Goal: Check status: Check status

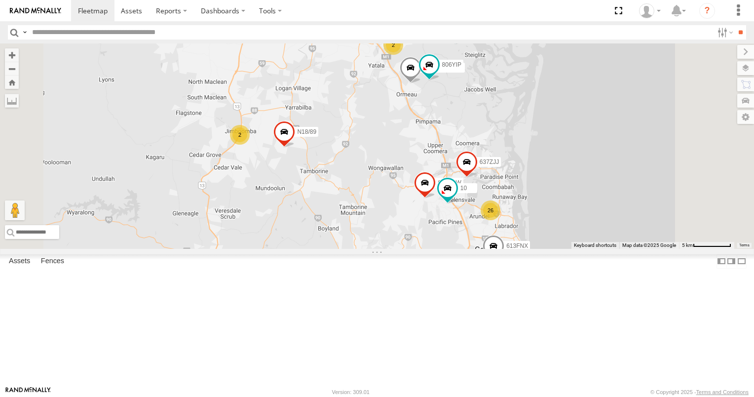
drag, startPoint x: 521, startPoint y: 175, endPoint x: 480, endPoint y: 232, distance: 69.7
click at [482, 231] on div "163KYE 094LQW Bobcat N18/89 2 637ZJJ 10 26 2 2 613FNX 472RJJ - Hilux 806YIP XB9…" at bounding box center [377, 145] width 754 height 205
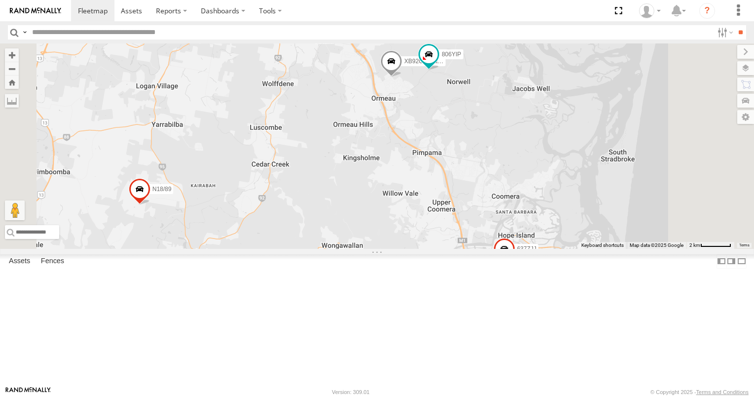
drag, startPoint x: 524, startPoint y: 191, endPoint x: 503, endPoint y: 266, distance: 78.0
click at [503, 249] on div "163KYE 094LQW Bobcat N18/89 637ZJJ 10 613FNX 472RJJ - Hilux 806YIP XB92CD/Water…" at bounding box center [377, 145] width 754 height 205
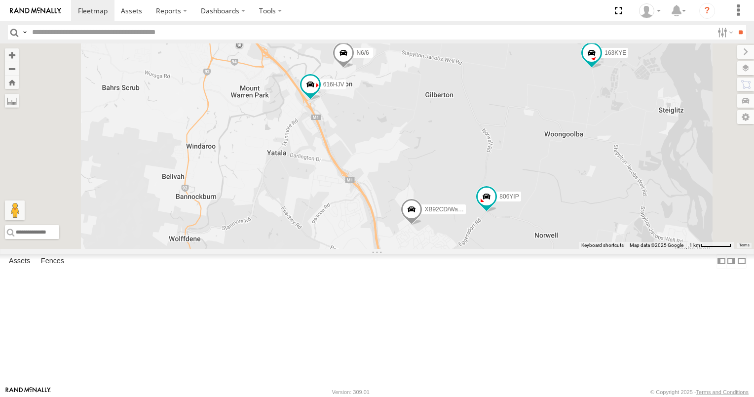
drag, startPoint x: 457, startPoint y: 194, endPoint x: 464, endPoint y: 247, distance: 52.7
click at [464, 247] on div "163KYE 094LQW Bobcat N18/89 637ZJJ 10 613FNX 472RJJ - Hilux 806YIP XB92CD/Water…" at bounding box center [377, 145] width 754 height 205
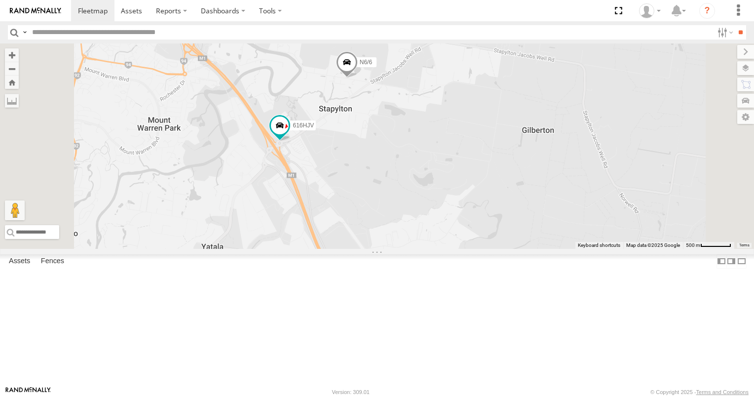
drag, startPoint x: 496, startPoint y: 194, endPoint x: 493, endPoint y: 259, distance: 65.2
click at [494, 249] on div "163KYE 094LQW Bobcat N18/89 637ZJJ 10 613FNX 472RJJ - Hilux 806YIP XB92CD/Water…" at bounding box center [377, 145] width 754 height 205
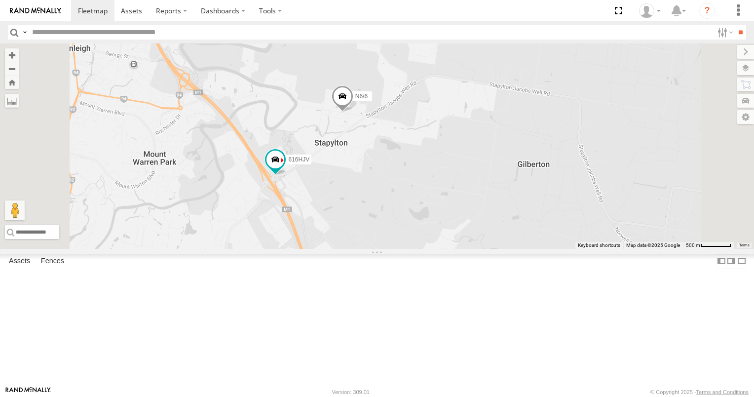
click at [353, 113] on span at bounding box center [343, 99] width 22 height 27
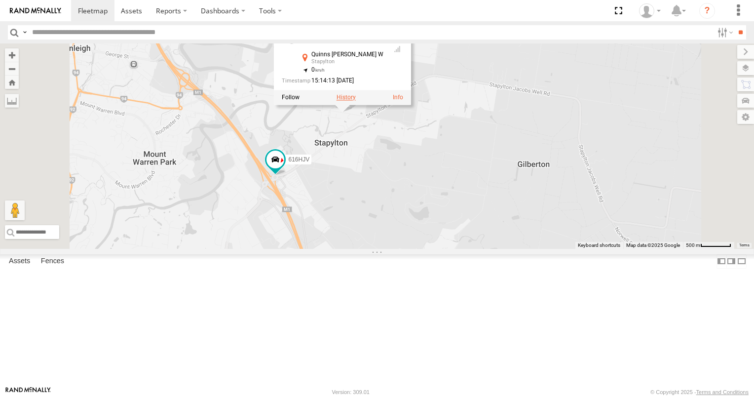
click at [356, 101] on label at bounding box center [346, 97] width 19 height 7
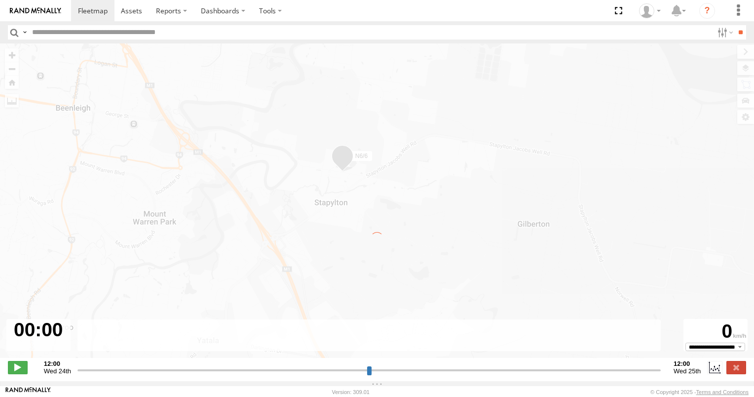
type input "**********"
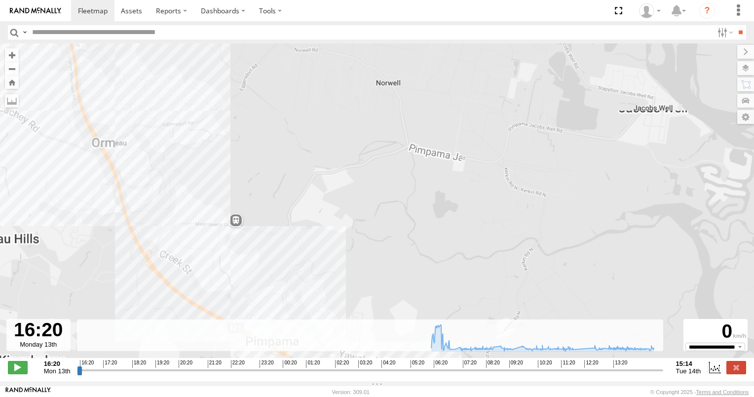
drag, startPoint x: 369, startPoint y: 220, endPoint x: 388, endPoint y: 252, distance: 37.4
click at [395, 307] on div "N6/6 06:13 Tue 06:15 Tue 06:20 Tue 06:21 Tue 08:21 Tue 09:18 Tue 10:14 Tue 13:2…" at bounding box center [377, 205] width 754 height 325
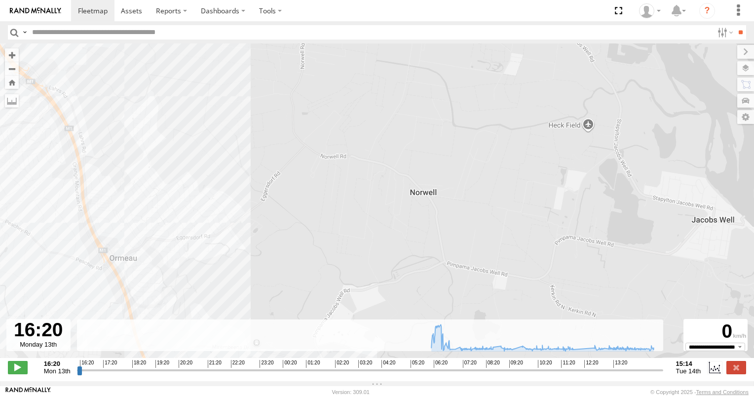
drag, startPoint x: 343, startPoint y: 189, endPoint x: 392, endPoint y: 325, distance: 144.9
click at [395, 330] on div "To navigate the map with touch gestures double-tap and hold your finger on the …" at bounding box center [377, 212] width 754 height 338
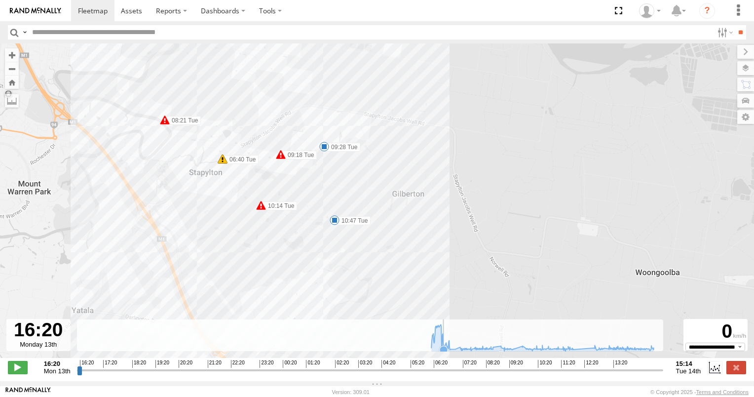
drag, startPoint x: 314, startPoint y: 202, endPoint x: 443, endPoint y: 342, distance: 190.0
click at [443, 342] on div "To navigate the map with touch gestures double-tap and hold your finger on the …" at bounding box center [377, 212] width 754 height 338
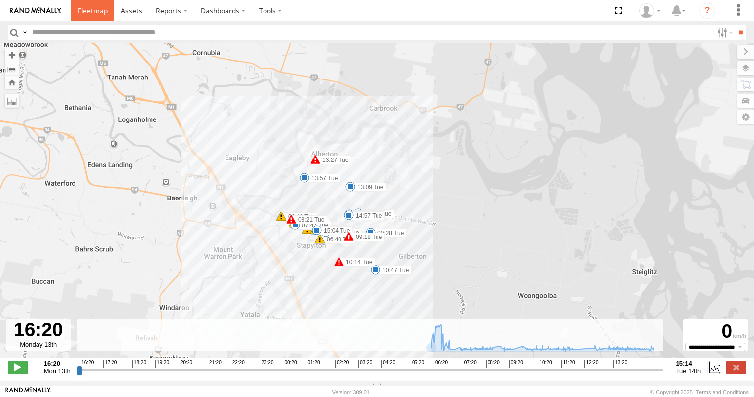
click at [80, 12] on span at bounding box center [93, 10] width 30 height 9
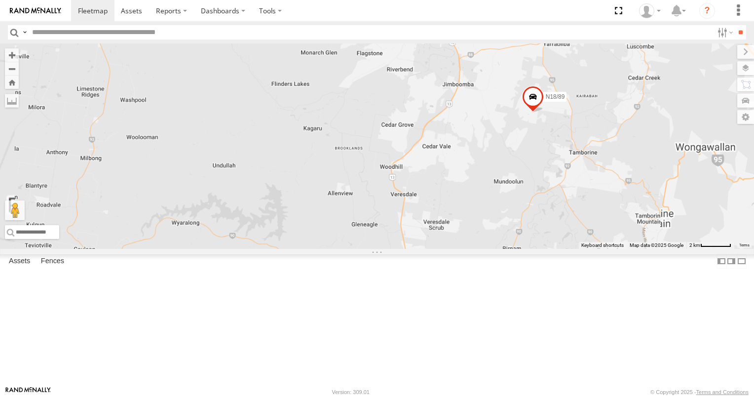
drag, startPoint x: 419, startPoint y: 162, endPoint x: 303, endPoint y: 220, distance: 129.4
click at [305, 220] on div "094LQW Bobcat XB92CD/Water N18/89" at bounding box center [377, 145] width 754 height 205
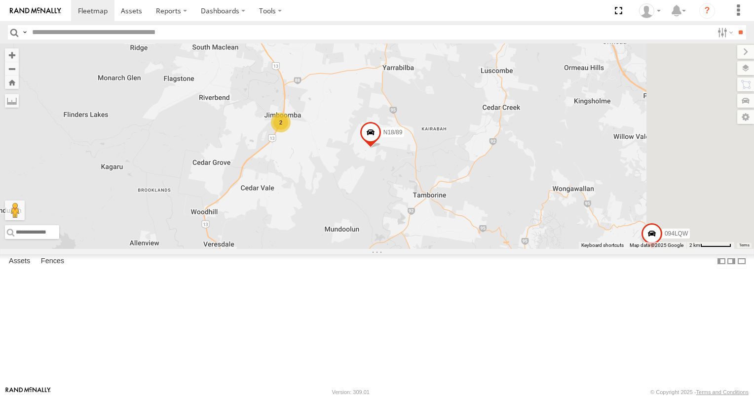
drag, startPoint x: 421, startPoint y: 177, endPoint x: 396, endPoint y: 219, distance: 48.9
click at [396, 218] on div "094LQW Bobcat XB92CD/Water N18/89 2" at bounding box center [377, 145] width 754 height 205
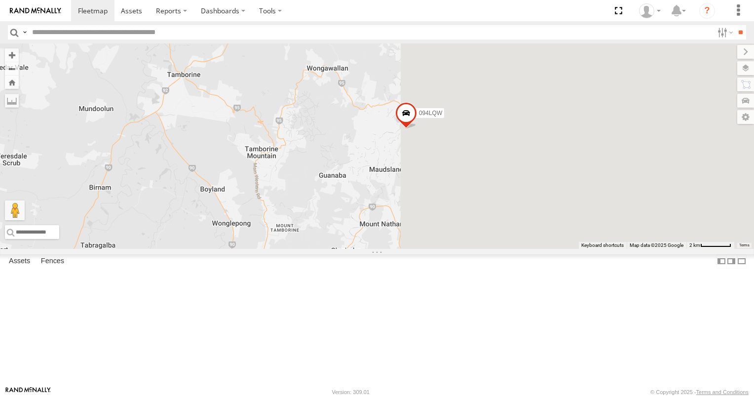
drag, startPoint x: 550, startPoint y: 232, endPoint x: 284, endPoint y: 76, distance: 308.4
click at [301, 95] on div "094LQW Bobcat XB92CD/Water N18/89 2" at bounding box center [377, 145] width 754 height 205
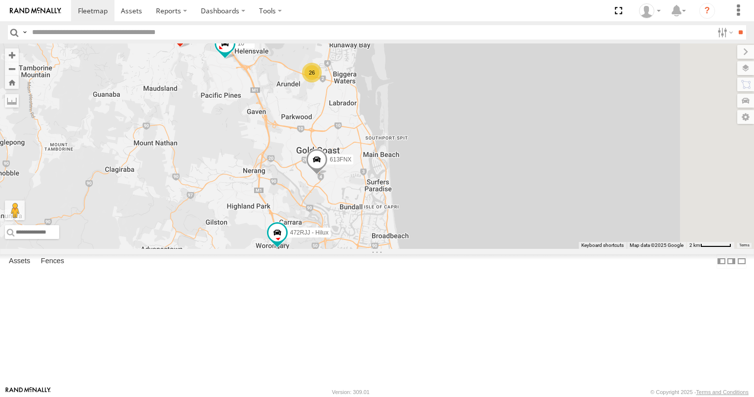
drag, startPoint x: 384, startPoint y: 175, endPoint x: 415, endPoint y: 253, distance: 84.0
click at [414, 249] on div "094LQW Bobcat XB92CD/Water N18/89 2 10 26 2 613FNX 472RJJ - Hilux" at bounding box center [377, 145] width 754 height 205
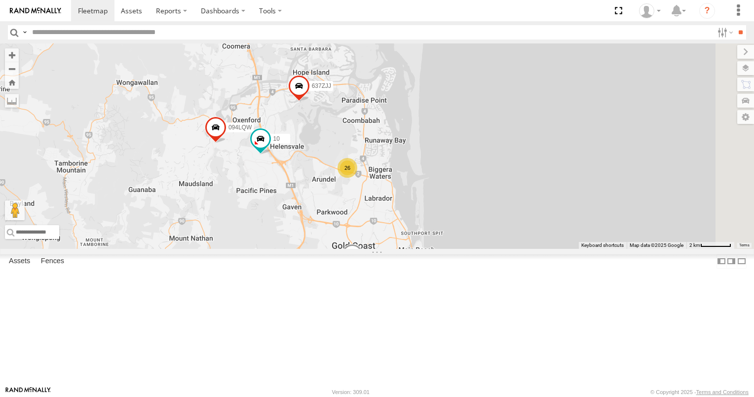
drag, startPoint x: 426, startPoint y: 222, endPoint x: 426, endPoint y: 266, distance: 43.9
click at [426, 249] on div "094LQW Bobcat XB92CD/Water N18/89 2 10 26 2 613FNX 472RJJ - Hilux 637ZJJ" at bounding box center [377, 145] width 754 height 205
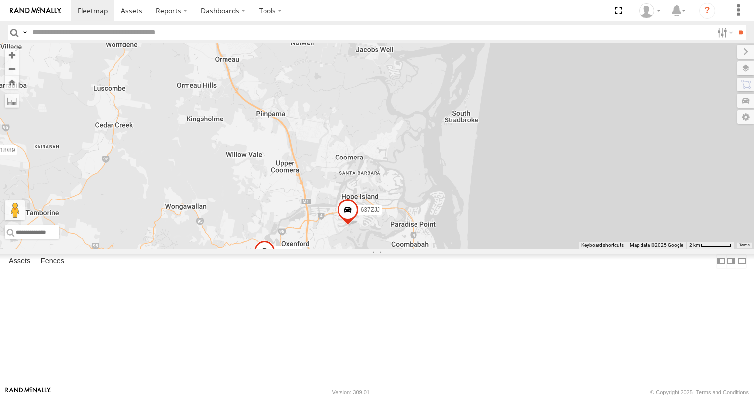
drag, startPoint x: 390, startPoint y: 199, endPoint x: 441, endPoint y: 297, distance: 110.6
click at [441, 249] on div "094LQW Bobcat XB92CD/Water N18/89 2 616HJV 10 26 2 613FNX 472RJJ - Hilux 637ZJJ" at bounding box center [377, 145] width 754 height 205
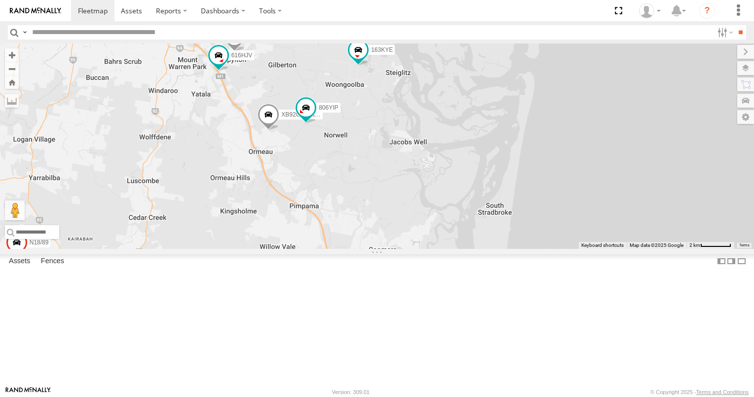
drag, startPoint x: 409, startPoint y: 248, endPoint x: 429, endPoint y: 295, distance: 51.1
click at [429, 249] on div "094LQW Bobcat XB92CD/Water N18/89 2 616HJV 10 26 2 613FNX 472RJJ - Hilux 637ZJJ…" at bounding box center [377, 145] width 754 height 205
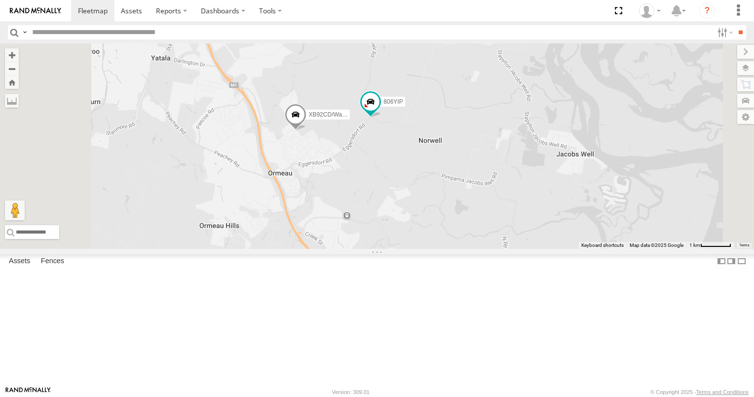
drag, startPoint x: 376, startPoint y: 191, endPoint x: 387, endPoint y: 291, distance: 101.3
click at [387, 249] on div "094LQW Bobcat XB92CD/Water N18/89 616HJV 10 613FNX 472RJJ - Hilux 637ZJJ N6/6 1…" at bounding box center [377, 145] width 754 height 205
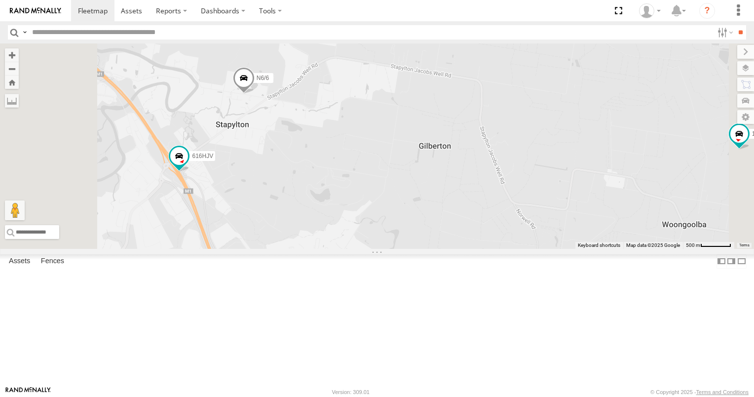
drag, startPoint x: 367, startPoint y: 209, endPoint x: 386, endPoint y: 287, distance: 79.7
click at [386, 249] on div "094LQW Bobcat XB92CD/Water N18/89 616HJV 10 613FNX 472RJJ - Hilux 637ZJJ N6/6 1…" at bounding box center [377, 145] width 754 height 205
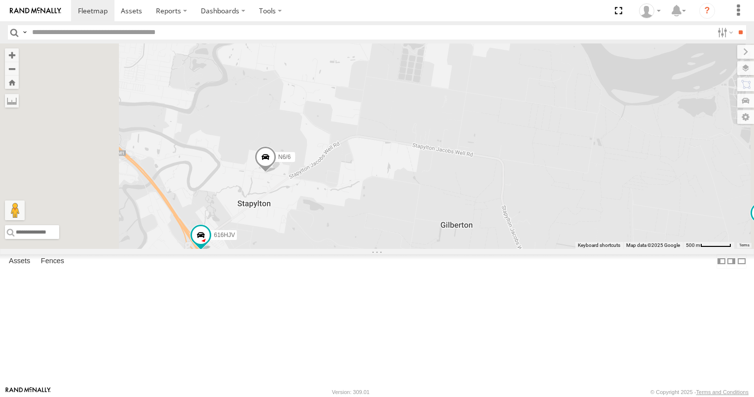
drag, startPoint x: 392, startPoint y: 212, endPoint x: 410, endPoint y: 276, distance: 66.7
click at [410, 249] on div "094LQW Bobcat XB92CD/Water N18/89 616HJV 10 613FNX 472RJJ - Hilux 637ZJJ N6/6 1…" at bounding box center [377, 145] width 754 height 205
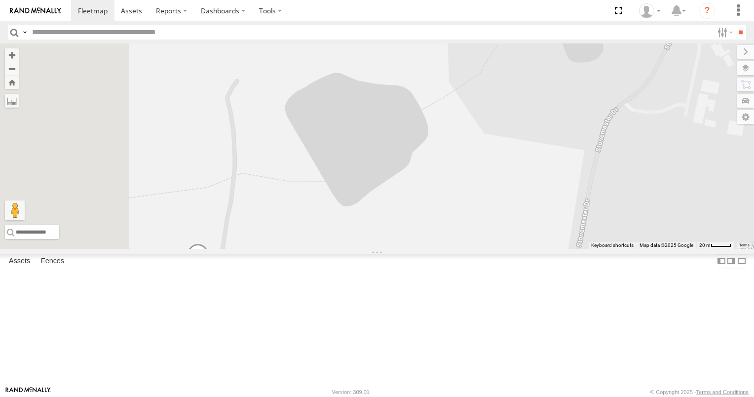
drag, startPoint x: 369, startPoint y: 301, endPoint x: 395, endPoint y: 224, distance: 81.8
click at [395, 227] on div "094LQW Bobcat XB92CD/Water N18/89 616HJV 10 613FNX 472RJJ - Hilux 637ZJJ N6/6 1…" at bounding box center [377, 145] width 754 height 205
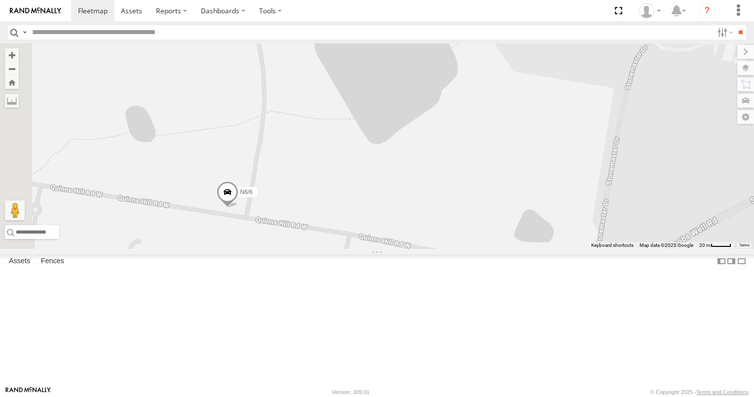
click at [238, 208] on span at bounding box center [228, 194] width 22 height 27
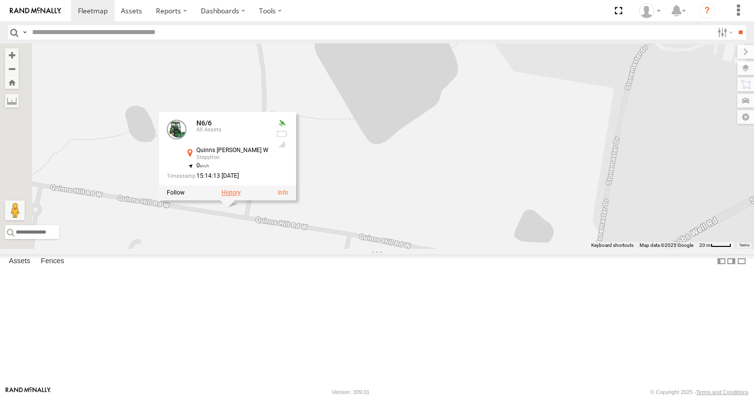
click at [241, 196] on label at bounding box center [231, 193] width 19 height 7
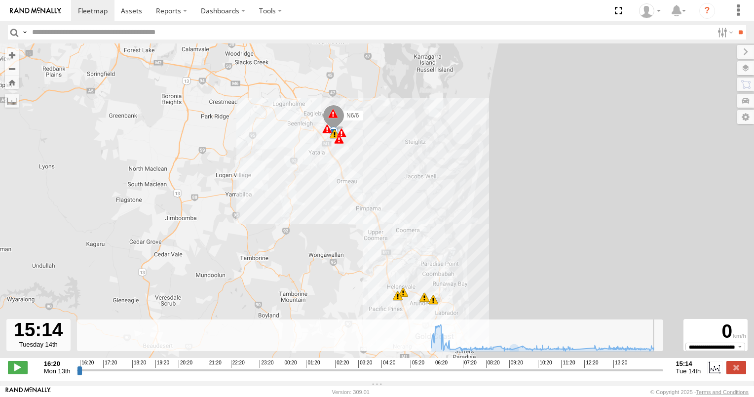
drag, startPoint x: 81, startPoint y: 374, endPoint x: 662, endPoint y: 383, distance: 581.1
type input "**********"
click at [662, 375] on input "range" at bounding box center [370, 369] width 586 height 9
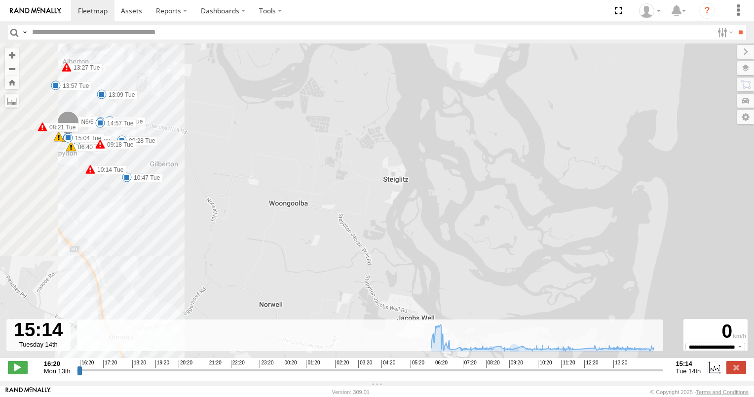
drag, startPoint x: 201, startPoint y: 181, endPoint x: 452, endPoint y: 190, distance: 250.4
click at [452, 190] on div "N6/6 06:13 Tue 06:15 Tue 06:20 Tue 06:21 Tue 08:21 Tue 09:18 Tue 10:14 Tue 13:2…" at bounding box center [377, 205] width 754 height 325
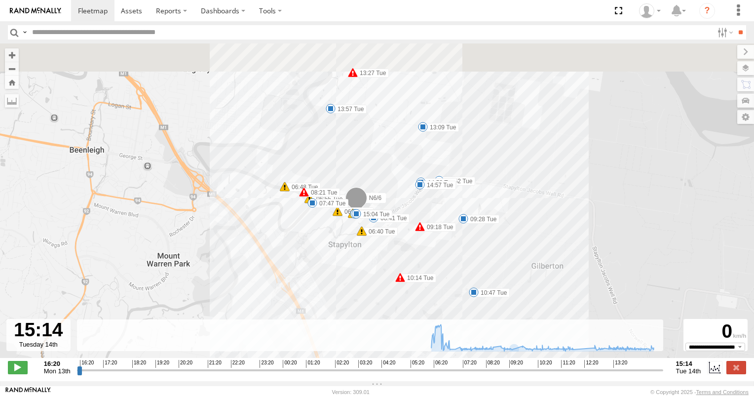
drag, startPoint x: 329, startPoint y: 257, endPoint x: 339, endPoint y: 303, distance: 46.9
click at [339, 303] on div "N6/6 06:13 Tue 06:15 Tue 06:20 Tue 06:21 Tue 08:21 Tue 09:18 Tue 10:14 Tue 13:2…" at bounding box center [377, 205] width 754 height 325
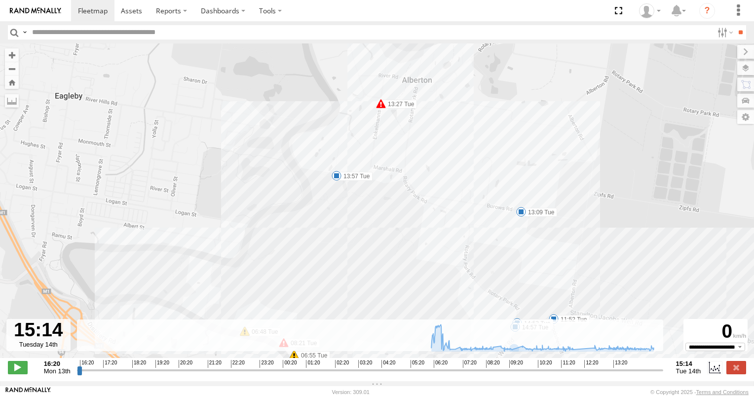
drag, startPoint x: 394, startPoint y: 153, endPoint x: 395, endPoint y: 195, distance: 43.0
click at [396, 195] on div "N6/6 06:13 Tue 06:15 Tue 06:20 Tue 06:21 Tue 08:21 Tue 09:18 Tue 10:14 Tue 13:2…" at bounding box center [377, 205] width 754 height 325
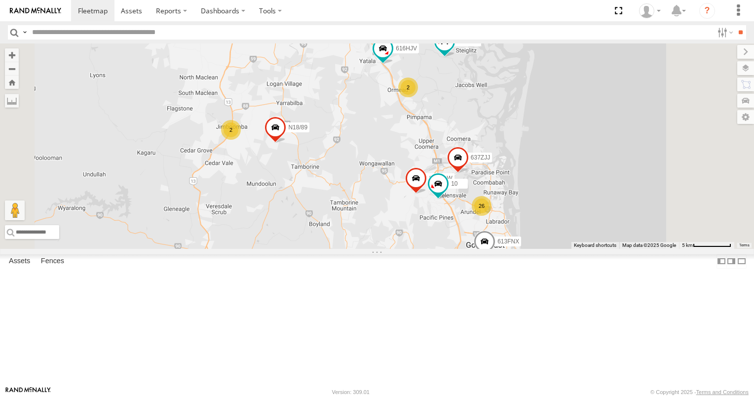
drag, startPoint x: 491, startPoint y: 175, endPoint x: 481, endPoint y: 208, distance: 35.1
click at [481, 208] on div "163KYE 613FNX 094LQW 472RJJ - Hilux Bobcat N18/89 N6/6 637ZJJ 10 26 2 616HJV 2" at bounding box center [377, 145] width 754 height 205
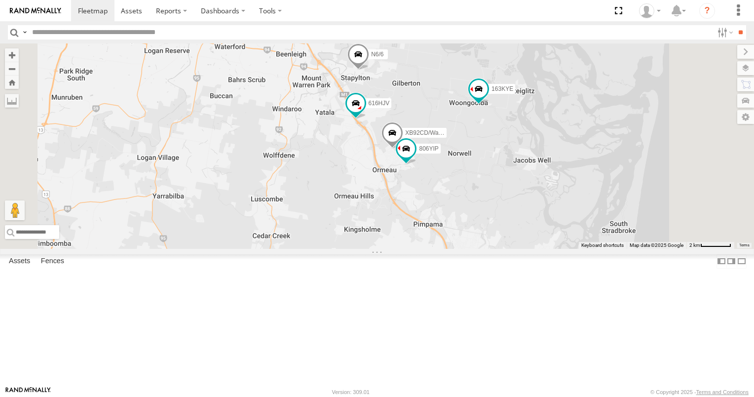
drag, startPoint x: 495, startPoint y: 155, endPoint x: 478, endPoint y: 245, distance: 91.4
click at [478, 245] on div "163KYE 613FNX 094LQW 472RJJ - Hilux Bobcat N18/89 N6/6 637ZJJ 10 616HJV 806YIP …" at bounding box center [377, 145] width 754 height 205
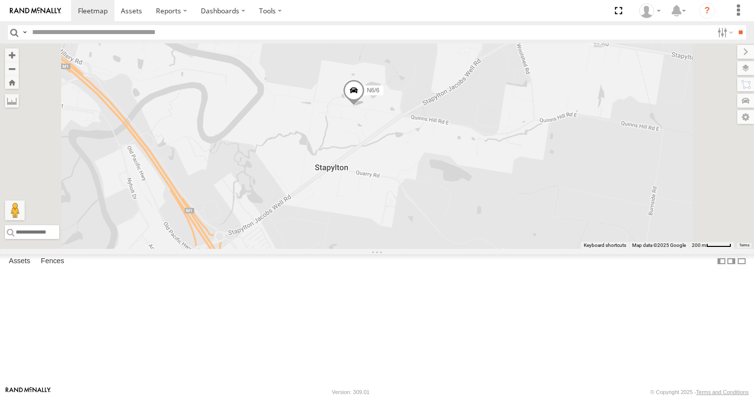
drag, startPoint x: 479, startPoint y: 141, endPoint x: 484, endPoint y: 271, distance: 130.4
click at [484, 249] on div "163KYE 613FNX 094LQW 472RJJ - Hilux Bobcat N18/89 N6/6 637ZJJ 10 616HJV 806YIP …" at bounding box center [377, 145] width 754 height 205
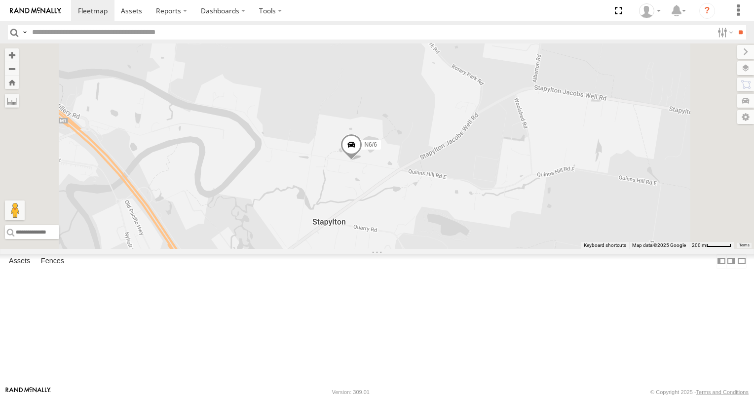
click at [362, 161] on span at bounding box center [352, 147] width 22 height 27
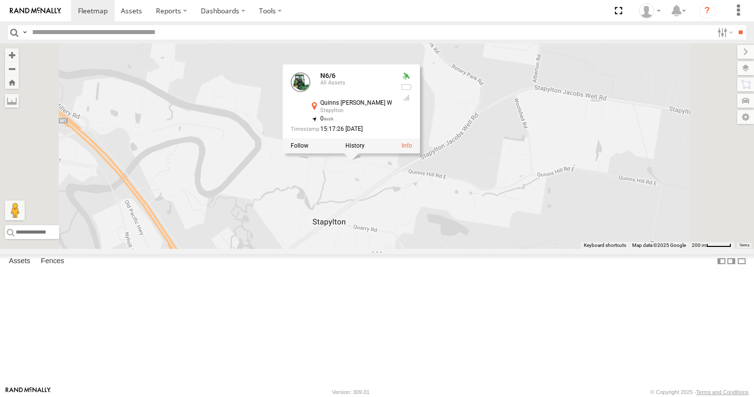
click at [420, 154] on div at bounding box center [351, 146] width 137 height 15
click at [365, 150] on label at bounding box center [355, 146] width 19 height 7
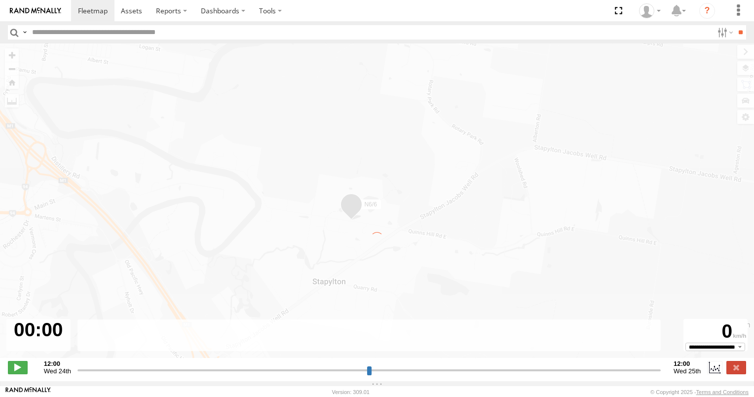
type input "**********"
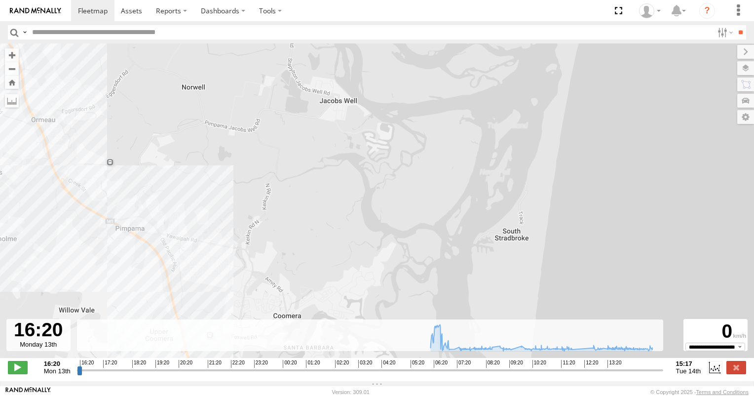
drag, startPoint x: 362, startPoint y: 199, endPoint x: 389, endPoint y: 222, distance: 35.4
click at [394, 243] on div "N6/6 06:13 Tue 06:15 Tue 06:20 Tue 06:21 Tue 08:21 Tue 09:18 Tue 10:14 Tue 13:2…" at bounding box center [377, 205] width 754 height 325
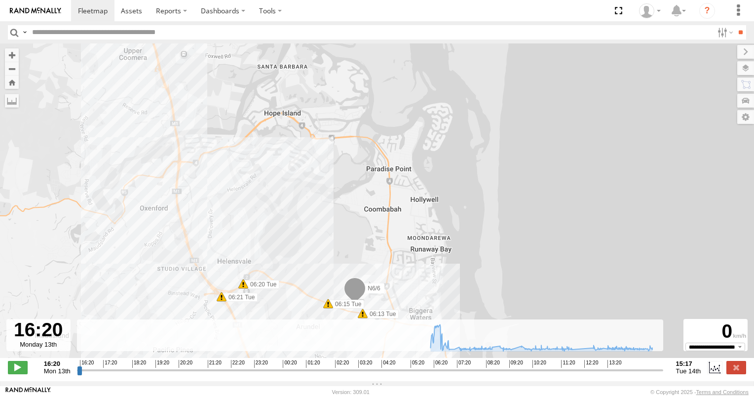
drag, startPoint x: 389, startPoint y: 270, endPoint x: 369, endPoint y: 171, distance: 100.7
click at [369, 173] on div "N6/6 06:13 Tue 06:15 Tue 06:20 Tue 06:21 Tue 08:21 Tue 09:18 Tue 10:14 Tue 13:2…" at bounding box center [377, 205] width 754 height 325
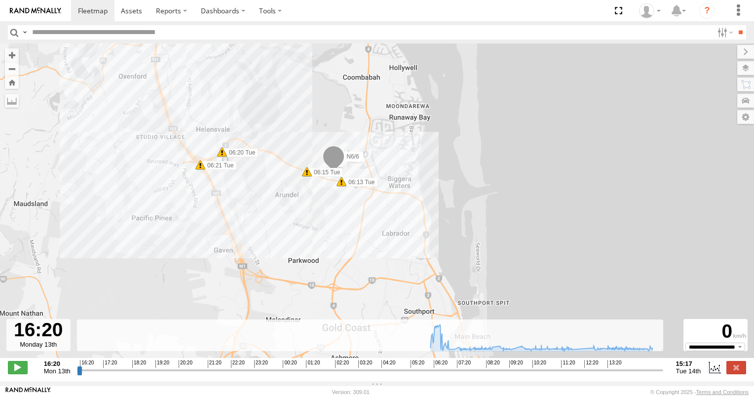
click at [338, 161] on span at bounding box center [334, 159] width 22 height 27
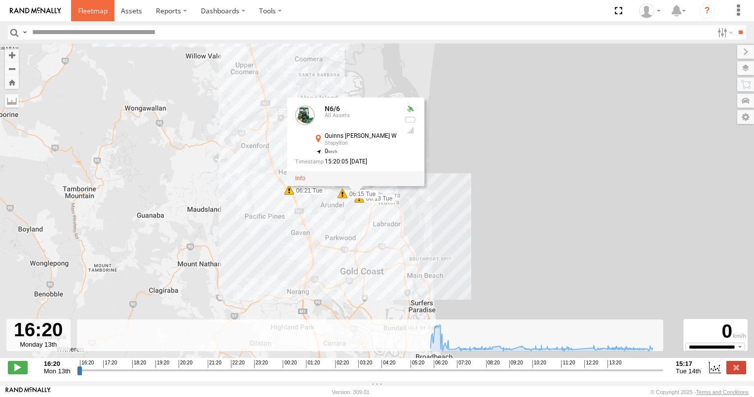
click at [91, 13] on span at bounding box center [93, 10] width 30 height 9
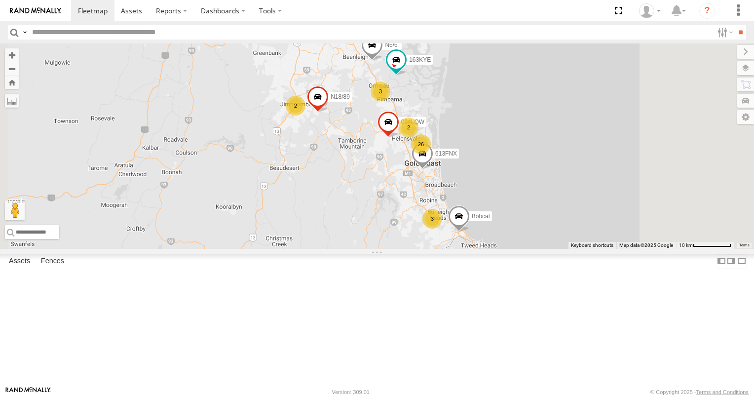
click at [383, 61] on span at bounding box center [372, 47] width 22 height 27
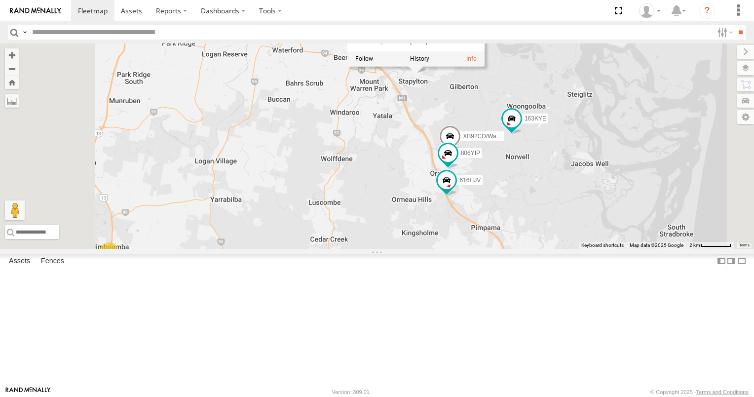
drag, startPoint x: 477, startPoint y: 130, endPoint x: 459, endPoint y: 214, distance: 85.4
click at [461, 214] on div "N6/6 163KYE 613FNX 094LQW Bobcat N18/89 N6/6 All Assets Quinns Hill Rd W Stapyl…" at bounding box center [377, 145] width 754 height 205
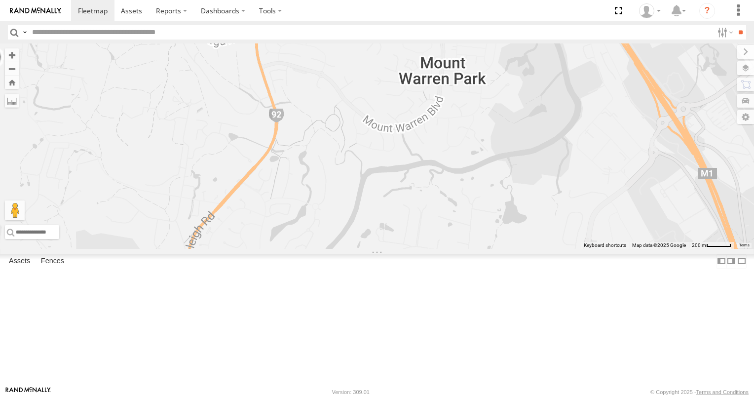
drag, startPoint x: 537, startPoint y: 196, endPoint x: 268, endPoint y: 196, distance: 269.5
click at [277, 198] on div "N6/6 163KYE 613FNX 094LQW Bobcat N18/89 N6/6 All Assets Quinns Hill Rd W Stapyl…" at bounding box center [377, 145] width 754 height 205
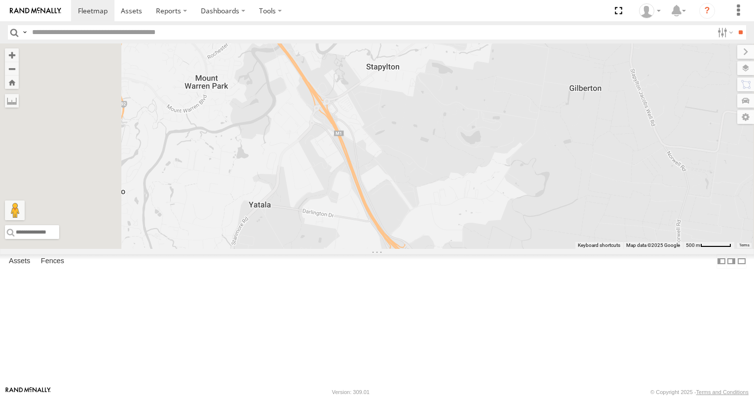
drag, startPoint x: 486, startPoint y: 154, endPoint x: 486, endPoint y: 228, distance: 73.6
click at [486, 228] on div "N6/6 163KYE 613FNX 094LQW Bobcat N18/89 N6/6 All Assets Quinns Hill Rd W Stapyl…" at bounding box center [377, 145] width 754 height 205
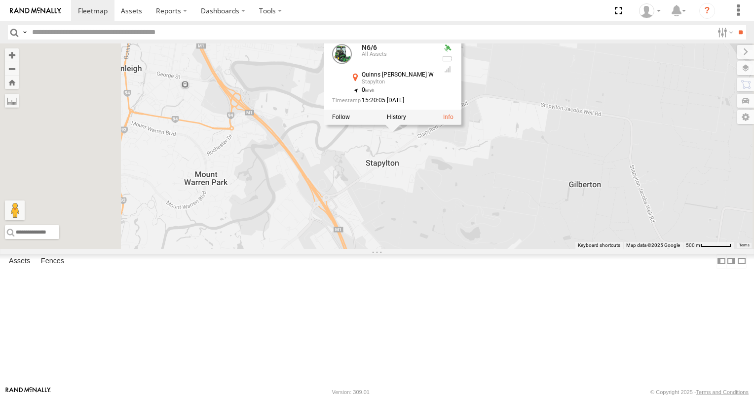
click at [462, 125] on div at bounding box center [392, 117] width 137 height 15
click at [406, 121] on label at bounding box center [396, 117] width 19 height 7
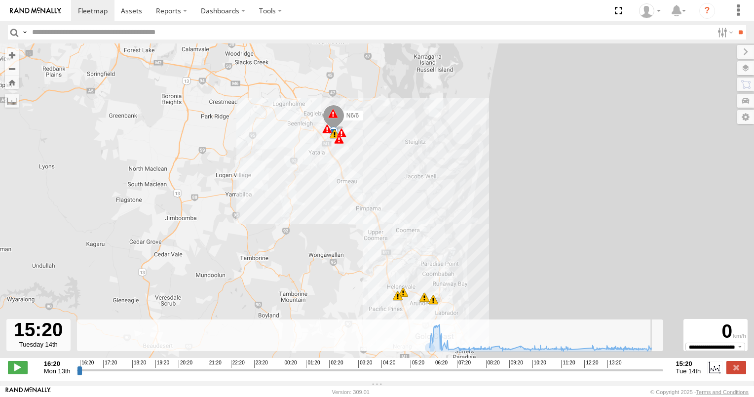
drag, startPoint x: 80, startPoint y: 375, endPoint x: 677, endPoint y: 375, distance: 596.8
type input "**********"
click at [663, 375] on input "range" at bounding box center [370, 369] width 586 height 9
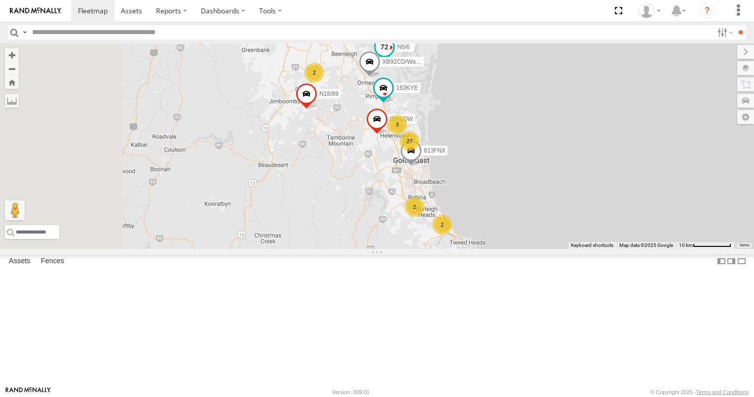
click at [393, 56] on span at bounding box center [385, 48] width 18 height 18
click at [398, 52] on label at bounding box center [388, 48] width 19 height 7
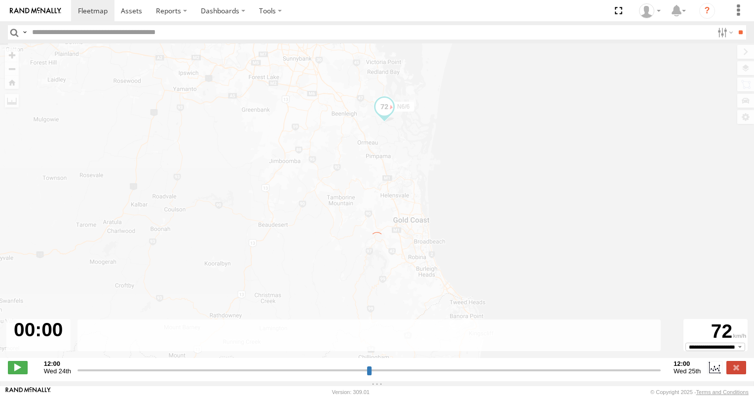
type input "**********"
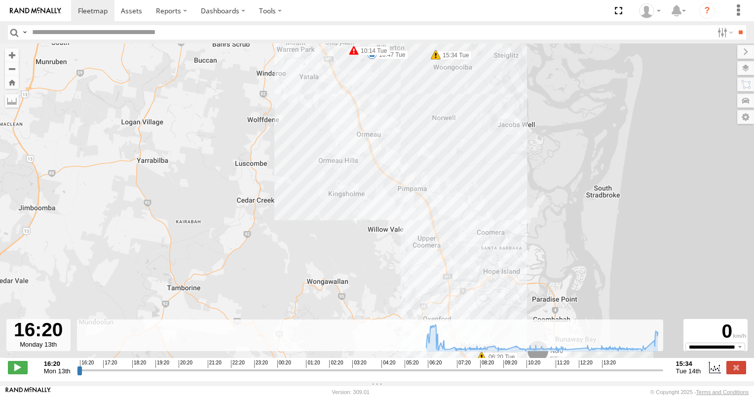
drag, startPoint x: 329, startPoint y: 169, endPoint x: 333, endPoint y: 247, distance: 78.6
click at [333, 247] on div "N6/6 06:13 Tue 06:15 Tue 06:20 Tue 06:21 Tue 08:21 Tue 09:18 Tue 10:14 Tue 13:2…" at bounding box center [377, 205] width 754 height 325
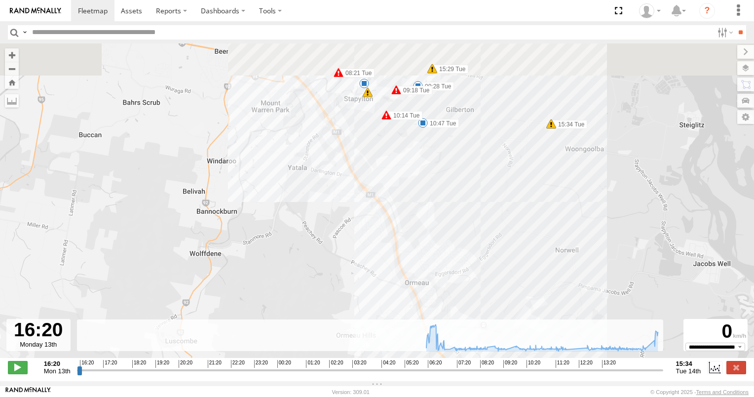
drag, startPoint x: 343, startPoint y: 206, endPoint x: 348, endPoint y: 273, distance: 67.4
click at [348, 273] on div "N6/6 06:13 Tue 06:15 Tue 06:20 Tue 06:21 Tue 08:21 Tue 09:18 Tue 10:14 Tue 13:2…" at bounding box center [377, 205] width 754 height 325
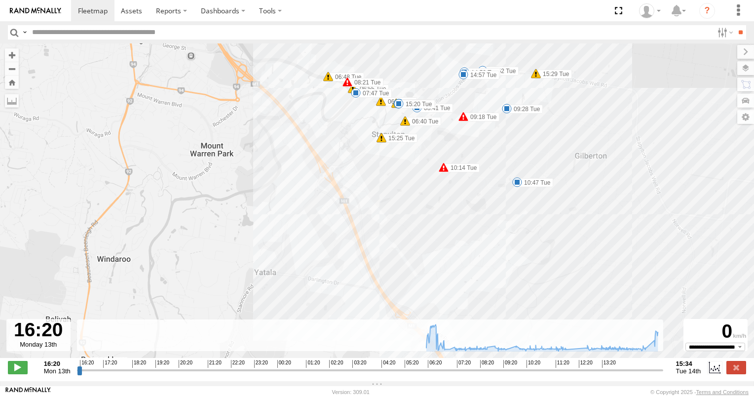
drag, startPoint x: 411, startPoint y: 195, endPoint x: 409, endPoint y: 294, distance: 98.2
click at [410, 294] on div "N6/6 06:13 Tue 06:15 Tue 06:20 Tue 06:21 Tue 08:21 Tue 09:18 Tue 10:14 Tue 13:2…" at bounding box center [377, 205] width 754 height 325
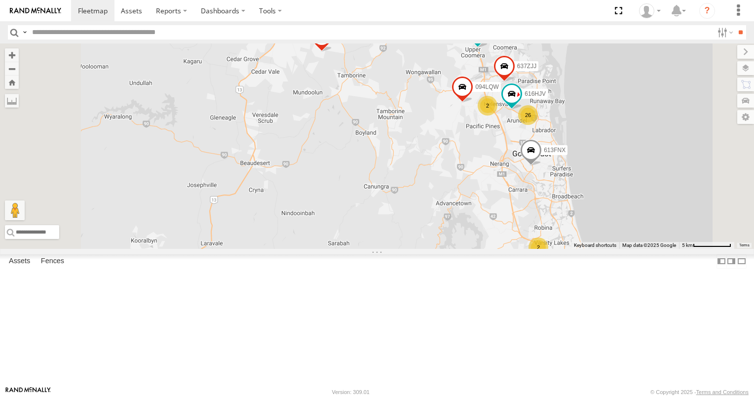
drag, startPoint x: 524, startPoint y: 170, endPoint x: 468, endPoint y: 279, distance: 122.5
click at [483, 249] on div "N6/6 163KYE 613FNX 094LQW XB92CD/Water N18/89 637ZJJ 2 26 2 2 616HJV 2" at bounding box center [377, 145] width 754 height 205
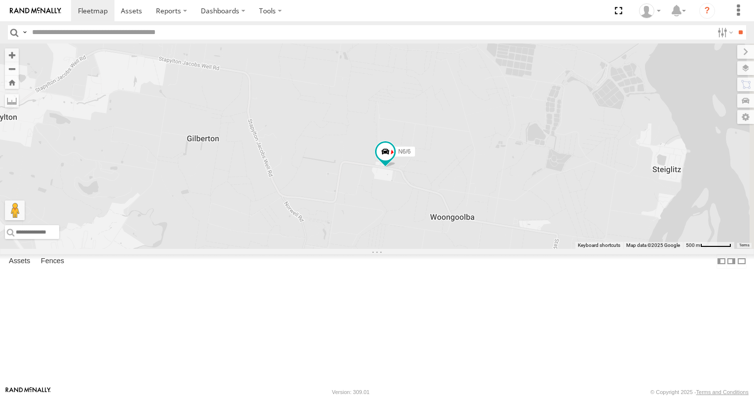
drag, startPoint x: 490, startPoint y: 295, endPoint x: 450, endPoint y: 221, distance: 84.2
click at [450, 221] on div "N6/6 163KYE 613FNX 094LQW XB92CD/Water N18/89 637ZJJ 616HJV" at bounding box center [377, 145] width 754 height 205
